Goal: Information Seeking & Learning: Learn about a topic

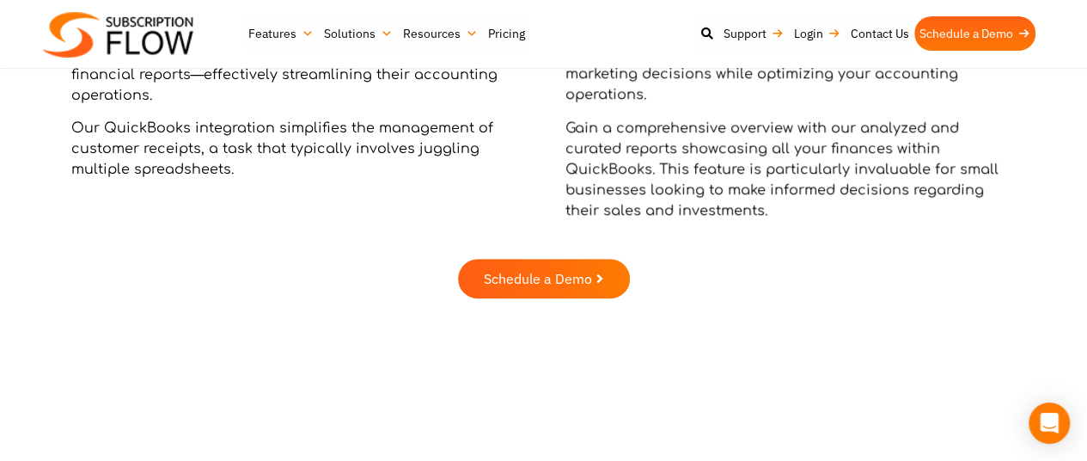
scroll to position [603, 0]
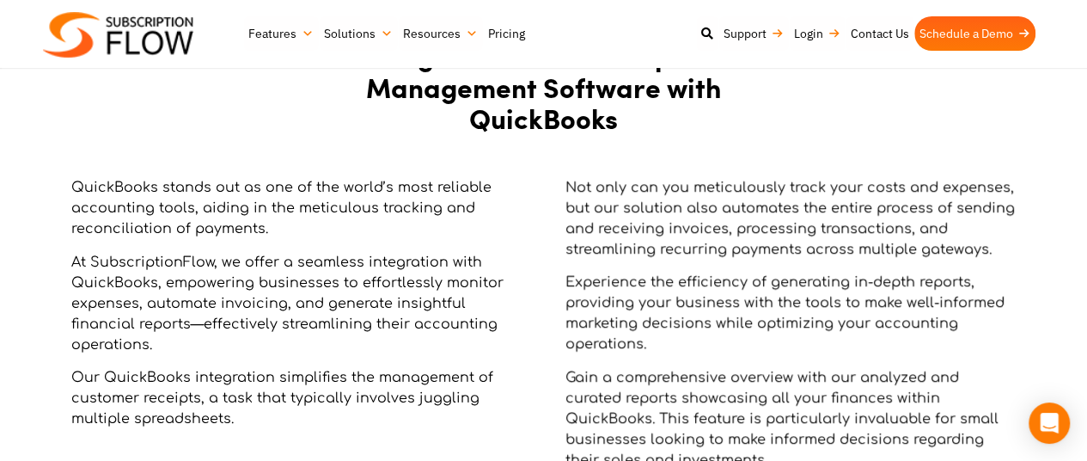
click at [509, 36] on link "Pricing" at bounding box center [506, 33] width 47 height 34
